Goal: Communication & Community: Answer question/provide support

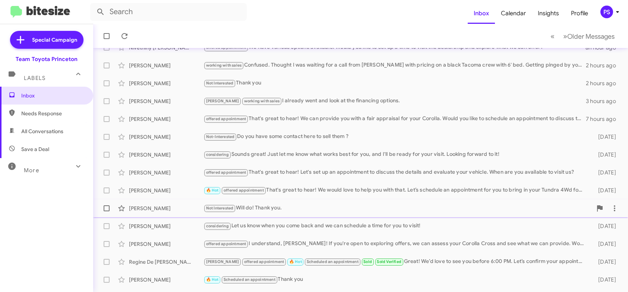
scroll to position [140, 0]
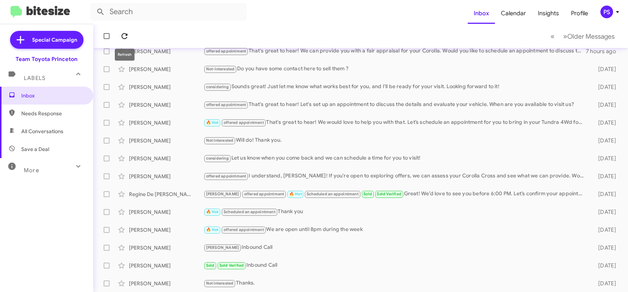
click at [122, 32] on icon at bounding box center [124, 36] width 9 height 9
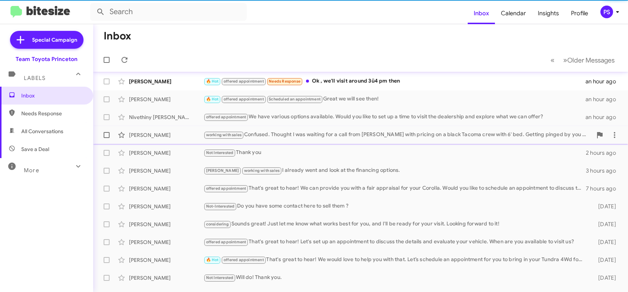
scroll to position [0, 0]
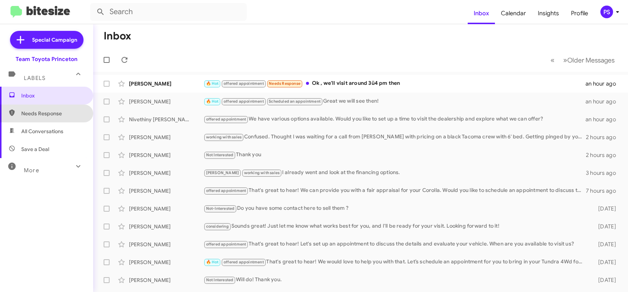
click at [47, 114] on span "Needs Response" at bounding box center [52, 113] width 63 height 7
type input "in:needs-response"
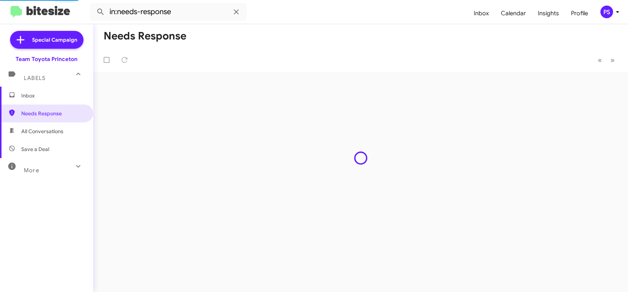
click at [50, 103] on span "Inbox" at bounding box center [46, 96] width 93 height 18
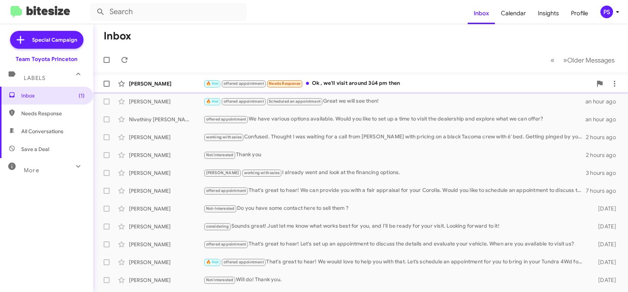
click at [396, 88] on div "🔥 Hot offered appointment Needs Response Ok , we'll visit around 3ü4 pm then" at bounding box center [397, 83] width 388 height 9
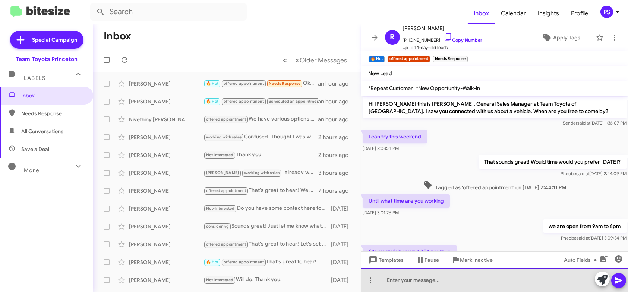
click at [571, 282] on div at bounding box center [494, 281] width 267 height 24
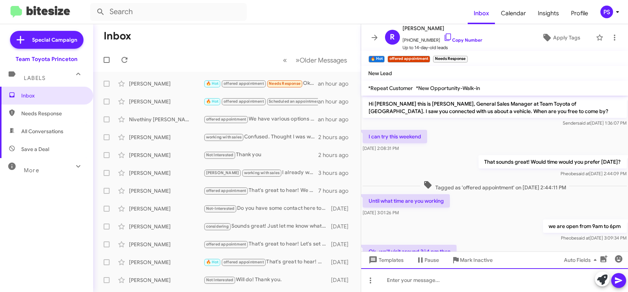
scroll to position [30, 0]
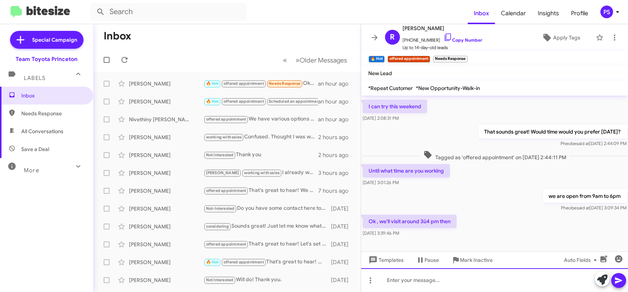
click at [423, 281] on div at bounding box center [494, 281] width 267 height 24
click at [419, 282] on div "Great! we [PERSON_NAME] wyou saturady" at bounding box center [494, 281] width 267 height 24
click at [424, 282] on div "Great! we will s ee wyou saturady" at bounding box center [494, 281] width 267 height 24
click at [437, 280] on div "Great! we will see wyou saturady" at bounding box center [494, 281] width 267 height 24
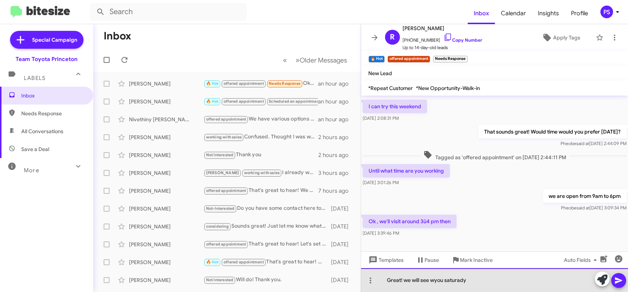
click at [435, 280] on div "Great! we will see wyou saturady" at bounding box center [494, 281] width 267 height 24
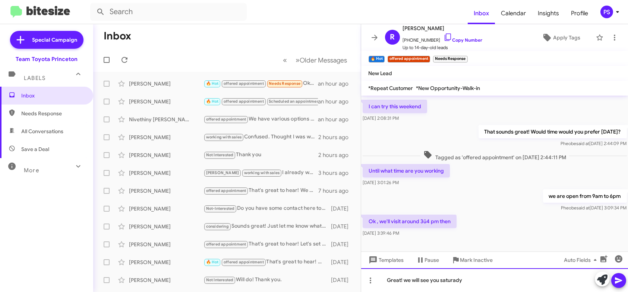
click at [444, 280] on div "Great! we will see you saturady" at bounding box center [494, 281] width 267 height 24
click at [616, 280] on icon at bounding box center [618, 281] width 7 height 6
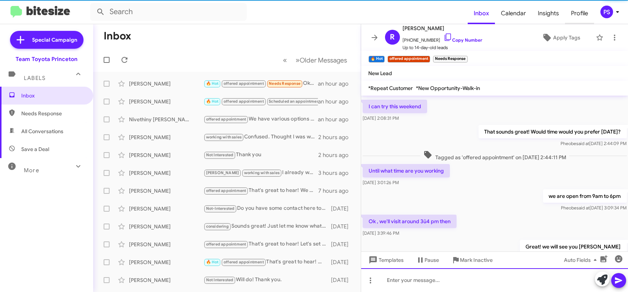
scroll to position [57, 0]
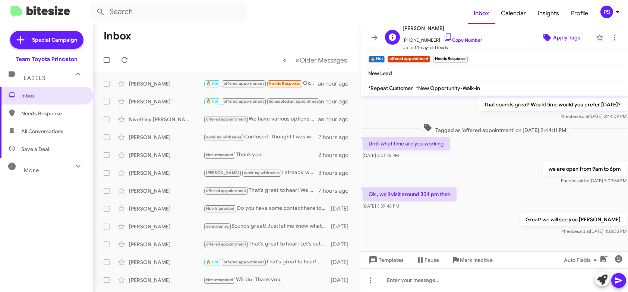
click at [568, 43] on span "Apply Tags" at bounding box center [566, 37] width 27 height 13
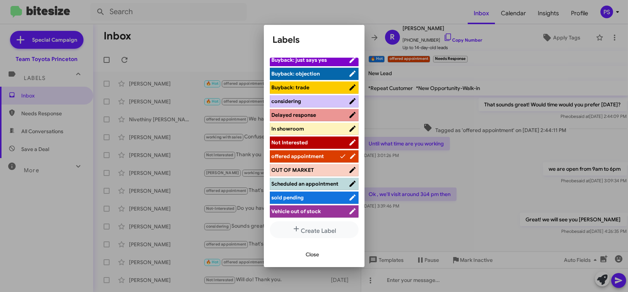
scroll to position [92, 0]
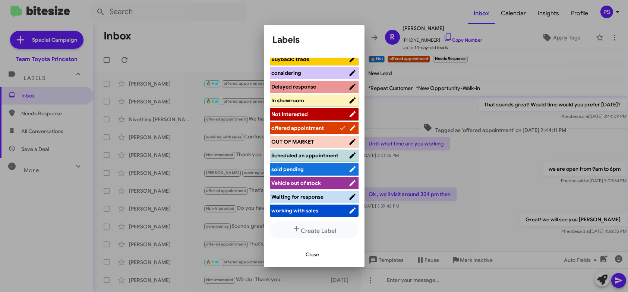
click at [328, 161] on li "Scheduled an appointment" at bounding box center [314, 156] width 89 height 12
click at [328, 154] on span "Scheduled an appointment" at bounding box center [309, 155] width 77 height 7
drag, startPoint x: 311, startPoint y: 262, endPoint x: 312, endPoint y: 255, distance: 6.8
click at [311, 260] on div "Close" at bounding box center [314, 254] width 83 height 25
click at [312, 255] on span "Close" at bounding box center [312, 254] width 13 height 13
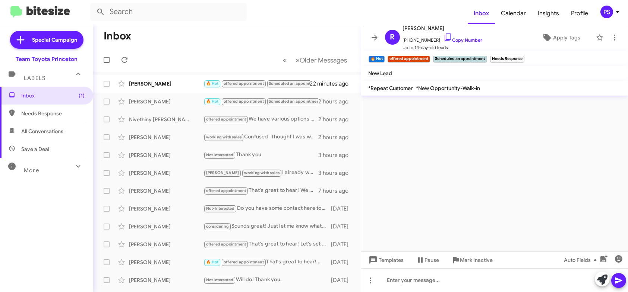
scroll to position [0, 0]
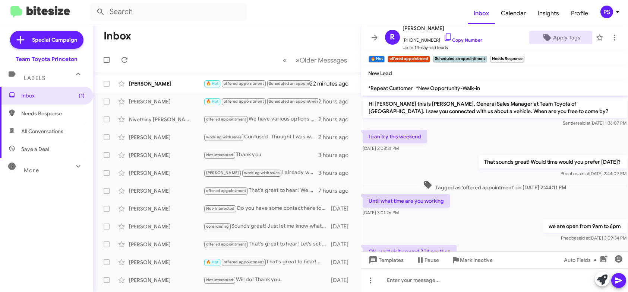
click at [365, 32] on mat-toolbar "R [PERSON_NAME][DEMOGRAPHIC_DATA] [PHONE_NUMBER] Copy Number Up to 14-day-old l…" at bounding box center [494, 37] width 267 height 27
click at [375, 36] on icon at bounding box center [374, 38] width 6 height 6
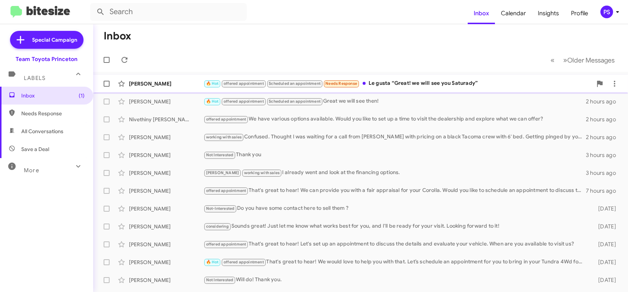
click at [409, 85] on div "🔥 Hot offered appointment Scheduled an appointment Needs Response Le gusta “Gre…" at bounding box center [397, 83] width 388 height 9
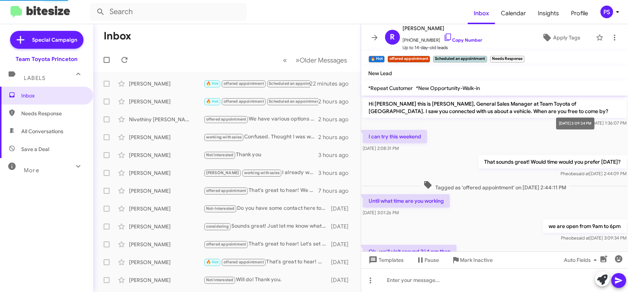
scroll to position [85, 0]
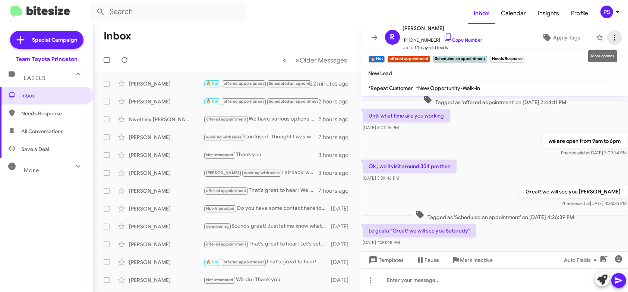
click at [610, 39] on icon at bounding box center [614, 37] width 9 height 9
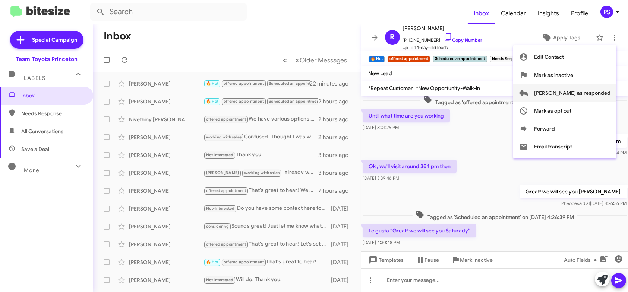
click at [580, 90] on span "[PERSON_NAME] as responded" at bounding box center [572, 93] width 76 height 18
